Goal: Information Seeking & Learning: Learn about a topic

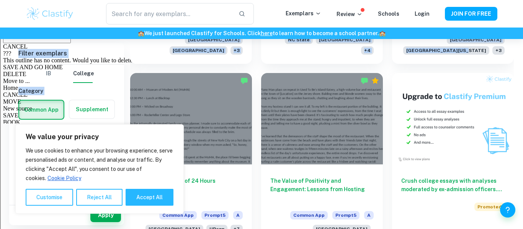
scroll to position [379, 0]
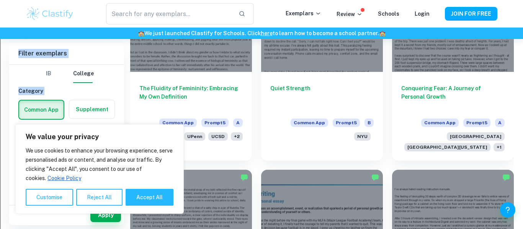
scroll to position [642, 0]
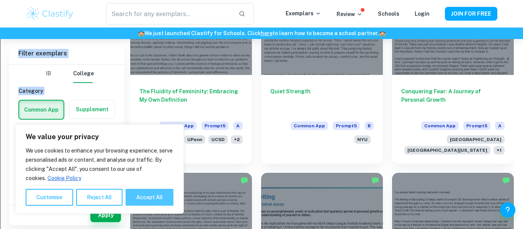
click at [153, 204] on button "Accept All" at bounding box center [150, 197] width 48 height 17
checkbox input "true"
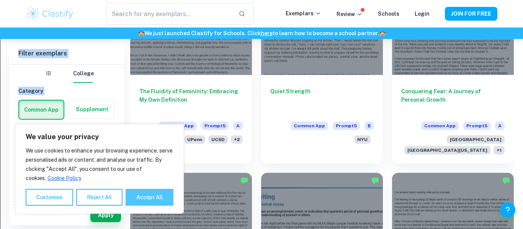
checkbox input "true"
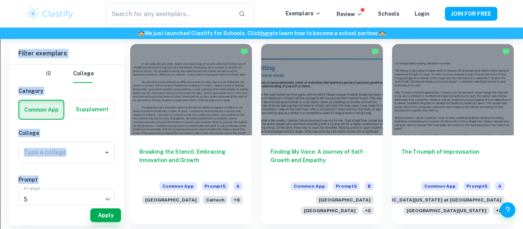
scroll to position [767, 0]
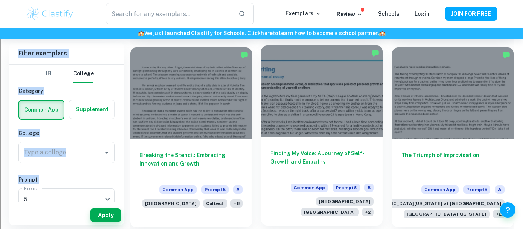
click at [355, 162] on h6 "Finding My Voice: A Journey of Self-Growth and Empathy" at bounding box center [321, 161] width 103 height 25
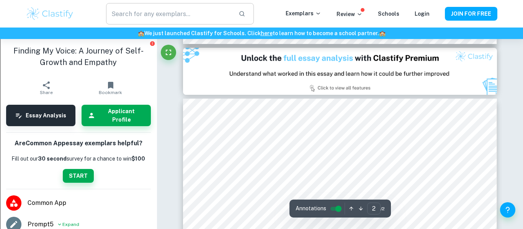
type input "1"
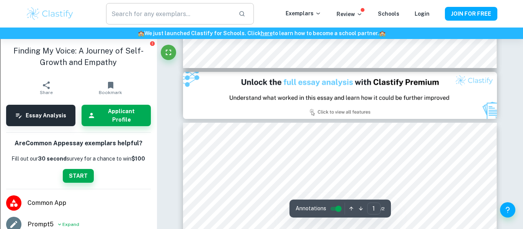
scroll to position [428, 0]
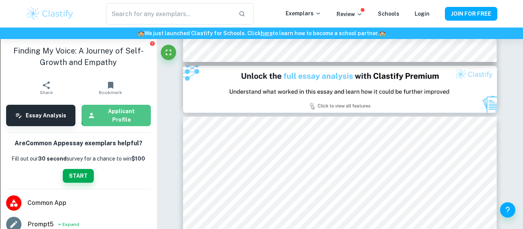
click at [120, 109] on h6 "Applicant Profile" at bounding box center [121, 115] width 46 height 17
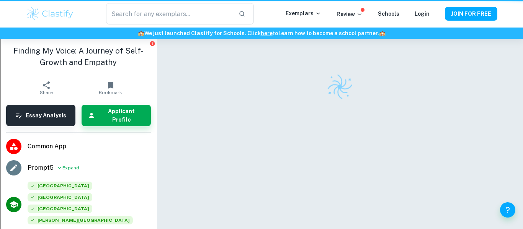
scroll to position [39, 0]
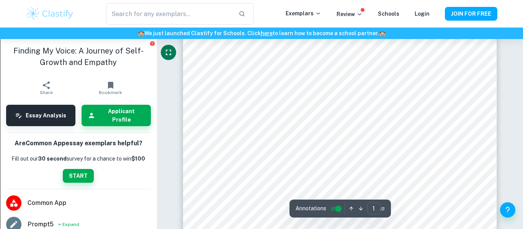
click at [168, 52] on icon "Fullscreen" at bounding box center [168, 52] width 9 height 9
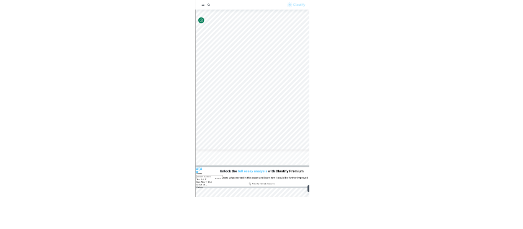
scroll to position [89, 0]
